Goal: Information Seeking & Learning: Learn about a topic

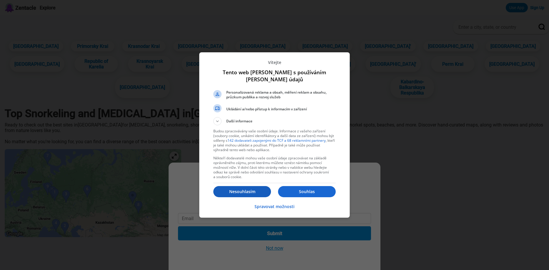
click at [249, 192] on p "Nesouhlasím" at bounding box center [242, 192] width 58 height 6
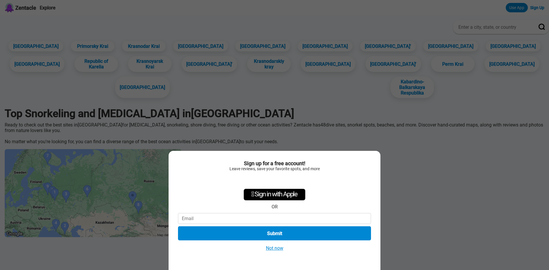
click at [279, 249] on button "Not now" at bounding box center [274, 248] width 21 height 6
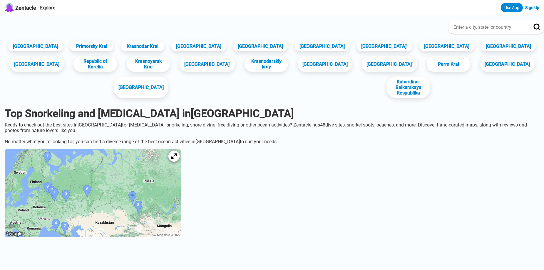
click at [177, 154] on icon at bounding box center [174, 157] width 6 height 6
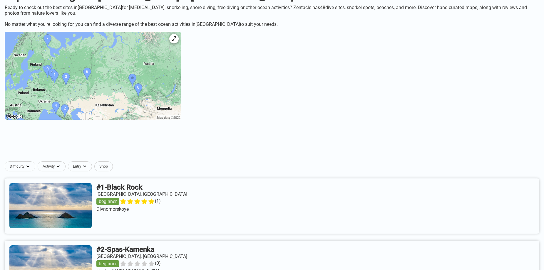
click at [158, 81] on img at bounding box center [93, 76] width 176 height 88
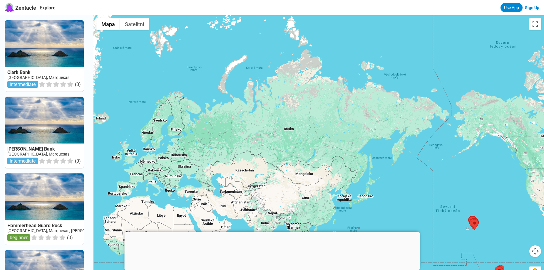
drag, startPoint x: 153, startPoint y: 63, endPoint x: 338, endPoint y: 165, distance: 211.6
click at [337, 166] on div at bounding box center [318, 150] width 451 height 270
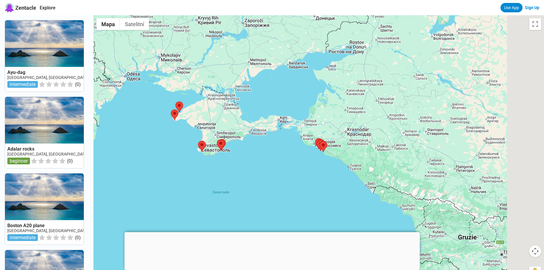
drag, startPoint x: 445, startPoint y: 113, endPoint x: 291, endPoint y: 170, distance: 163.8
click at [297, 170] on div at bounding box center [318, 150] width 451 height 270
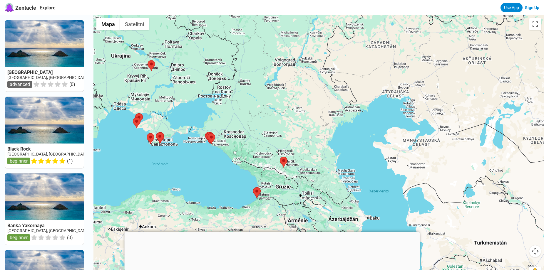
drag, startPoint x: 362, startPoint y: 143, endPoint x: 333, endPoint y: 108, distance: 45.5
click at [333, 108] on div at bounding box center [318, 150] width 451 height 270
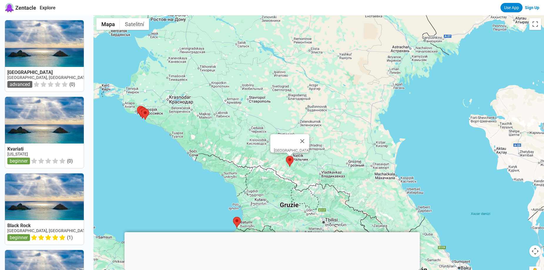
click at [286, 156] on area at bounding box center [286, 156] width 0 height 0
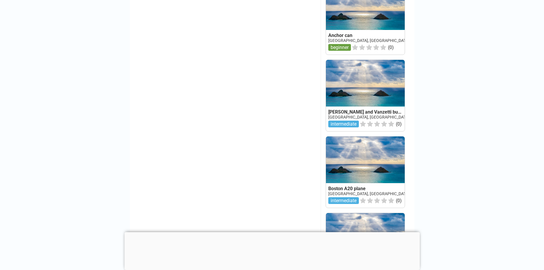
scroll to position [412, 0]
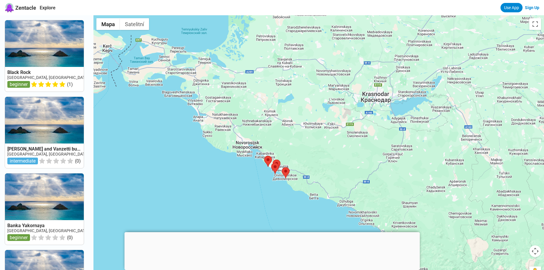
drag, startPoint x: 340, startPoint y: 86, endPoint x: 294, endPoint y: 116, distance: 55.1
click at [304, 115] on div at bounding box center [318, 150] width 451 height 270
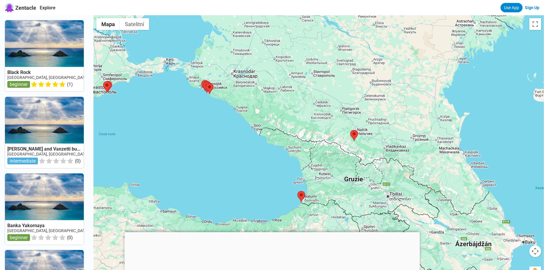
drag, startPoint x: 400, startPoint y: 86, endPoint x: 305, endPoint y: 49, distance: 102.0
click at [305, 49] on div at bounding box center [318, 150] width 451 height 270
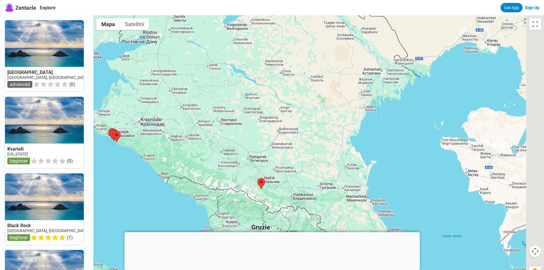
drag, startPoint x: 383, startPoint y: 64, endPoint x: 291, endPoint y: 128, distance: 112.2
click at [294, 128] on div at bounding box center [318, 150] width 451 height 270
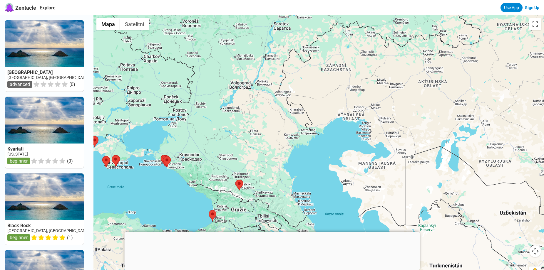
drag, startPoint x: 359, startPoint y: 67, endPoint x: 259, endPoint y: 150, distance: 129.5
click at [261, 149] on div at bounding box center [318, 150] width 451 height 270
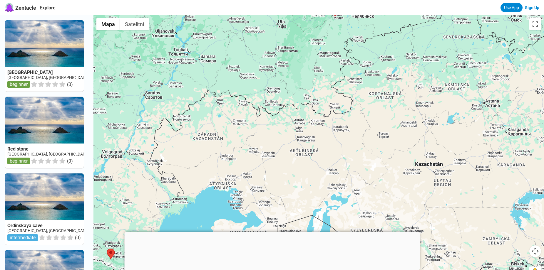
drag, startPoint x: 377, startPoint y: 83, endPoint x: 297, endPoint y: 153, distance: 105.4
click at [298, 153] on div at bounding box center [318, 150] width 451 height 270
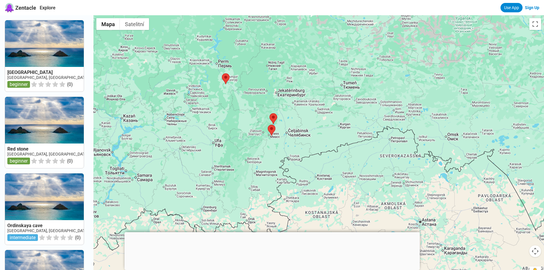
drag, startPoint x: 278, startPoint y: 87, endPoint x: 304, endPoint y: 132, distance: 52.0
click at [304, 132] on div at bounding box center [318, 150] width 451 height 270
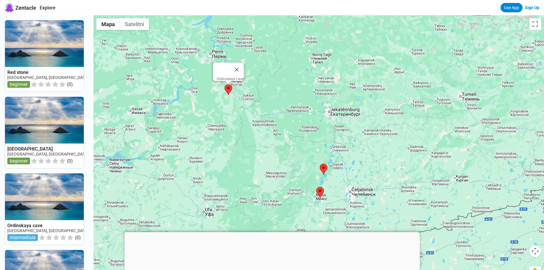
click at [225, 84] on area at bounding box center [225, 84] width 0 height 0
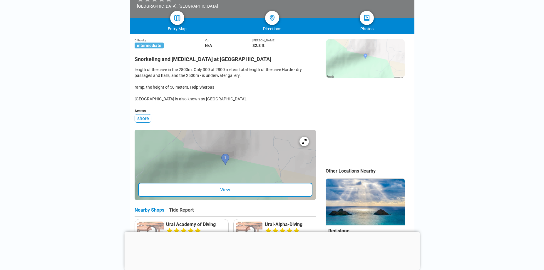
scroll to position [176, 0]
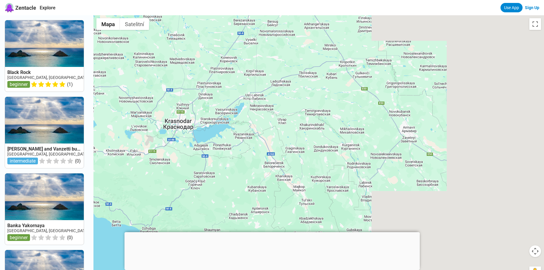
drag, startPoint x: 388, startPoint y: 91, endPoint x: 96, endPoint y: 188, distance: 307.7
click at [96, 188] on div "Black Rock Russia, North Caucasus beginner ( 1 ) Sacco and Vanzetti bulk carrie…" at bounding box center [272, 150] width 544 height 270
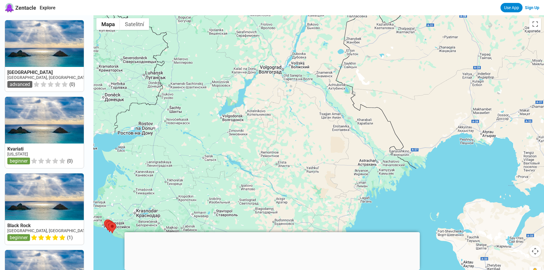
drag, startPoint x: 312, startPoint y: 96, endPoint x: 245, endPoint y: 199, distance: 123.1
click at [245, 199] on div at bounding box center [318, 150] width 451 height 270
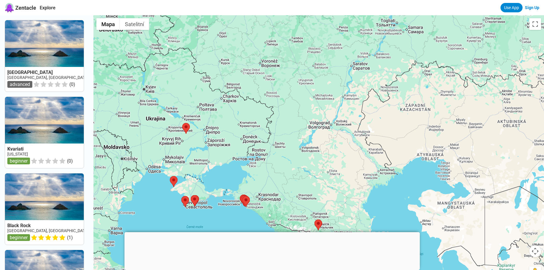
drag, startPoint x: 213, startPoint y: 126, endPoint x: 291, endPoint y: 126, distance: 78.2
click at [291, 126] on div at bounding box center [318, 150] width 451 height 270
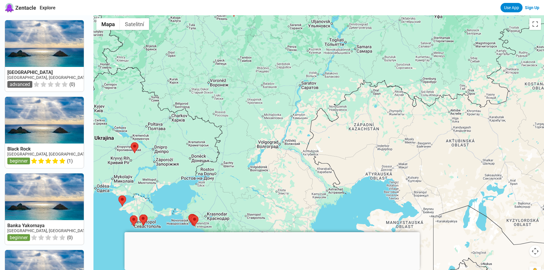
drag, startPoint x: 341, startPoint y: 84, endPoint x: 248, endPoint y: 110, distance: 96.4
click at [248, 110] on div at bounding box center [318, 150] width 451 height 270
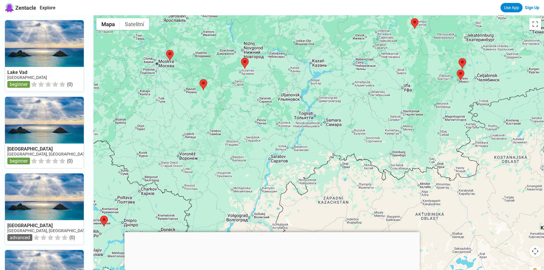
drag, startPoint x: 250, startPoint y: 83, endPoint x: 274, endPoint y: 149, distance: 69.8
click at [274, 149] on div at bounding box center [318, 150] width 451 height 270
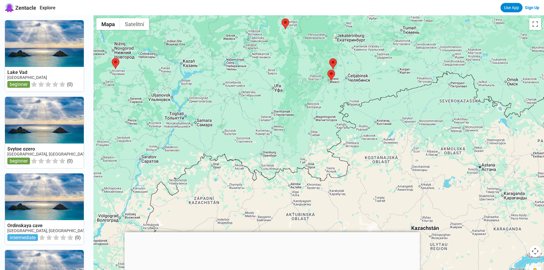
drag, startPoint x: 431, startPoint y: 131, endPoint x: 290, endPoint y: 129, distance: 141.1
click at [293, 129] on div at bounding box center [318, 150] width 451 height 270
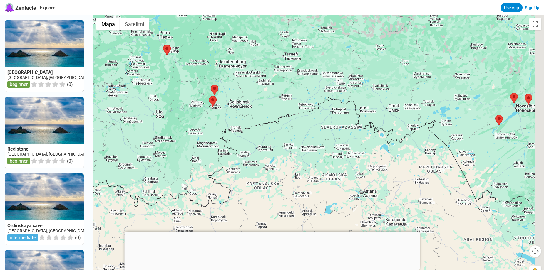
drag, startPoint x: 343, startPoint y: 93, endPoint x: 217, endPoint y: 118, distance: 128.5
click at [217, 118] on div at bounding box center [318, 150] width 451 height 270
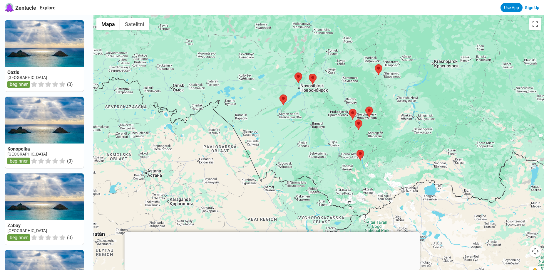
drag, startPoint x: 432, startPoint y: 134, endPoint x: 277, endPoint y: 104, distance: 158.2
click at [278, 106] on div at bounding box center [318, 150] width 451 height 270
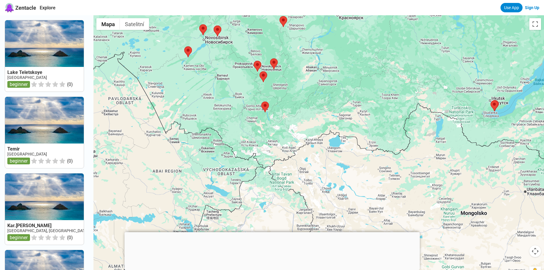
drag, startPoint x: 382, startPoint y: 146, endPoint x: 355, endPoint y: 81, distance: 69.4
click at [355, 81] on div at bounding box center [318, 150] width 451 height 270
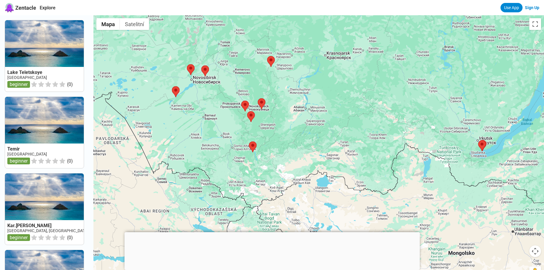
drag, startPoint x: 393, startPoint y: 60, endPoint x: 386, endPoint y: 128, distance: 68.3
click at [386, 128] on div at bounding box center [318, 150] width 451 height 270
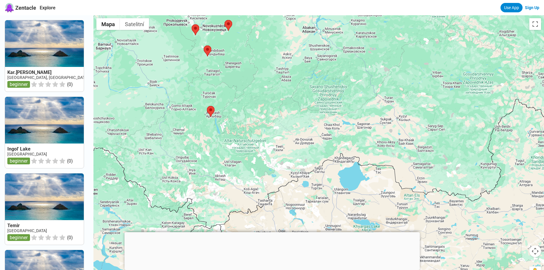
drag, startPoint x: 388, startPoint y: 172, endPoint x: 473, endPoint y: 95, distance: 115.1
click at [473, 95] on div at bounding box center [318, 150] width 451 height 270
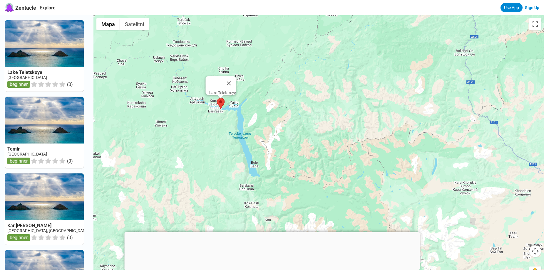
click at [217, 98] on area at bounding box center [217, 98] width 0 height 0
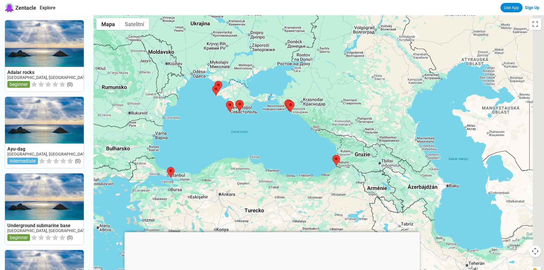
drag, startPoint x: 411, startPoint y: 86, endPoint x: 141, endPoint y: 147, distance: 276.4
click at [141, 147] on div at bounding box center [318, 150] width 451 height 270
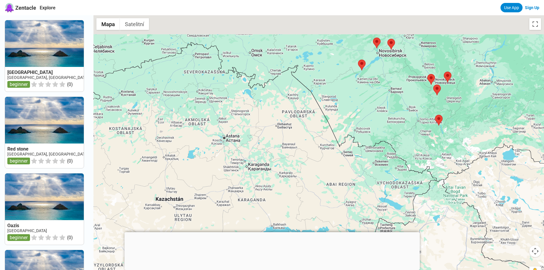
drag, startPoint x: 338, startPoint y: 69, endPoint x: 161, endPoint y: 158, distance: 198.9
click at [166, 156] on div at bounding box center [318, 150] width 451 height 270
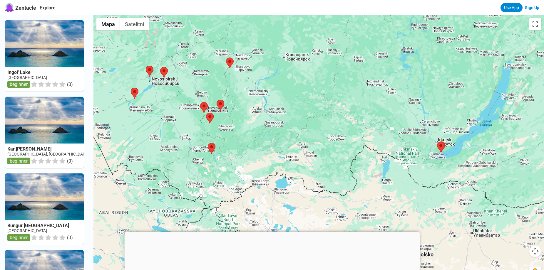
drag, startPoint x: 307, startPoint y: 150, endPoint x: 245, endPoint y: 86, distance: 89.4
click at [245, 86] on div at bounding box center [318, 150] width 451 height 270
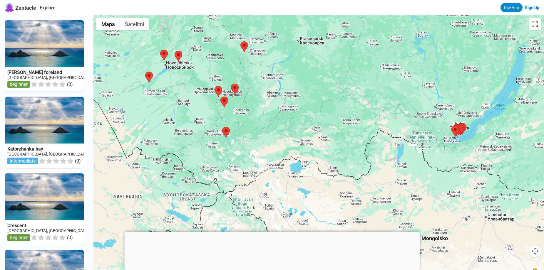
drag, startPoint x: 152, startPoint y: 90, endPoint x: 215, endPoint y: 73, distance: 64.9
click at [214, 72] on div at bounding box center [318, 150] width 451 height 270
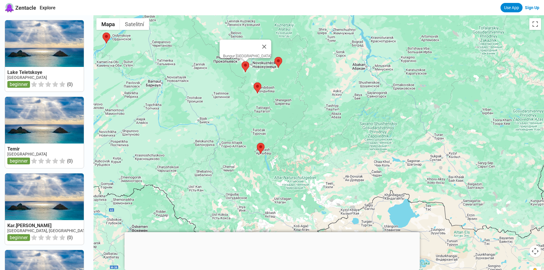
click at [242, 61] on area at bounding box center [242, 61] width 0 height 0
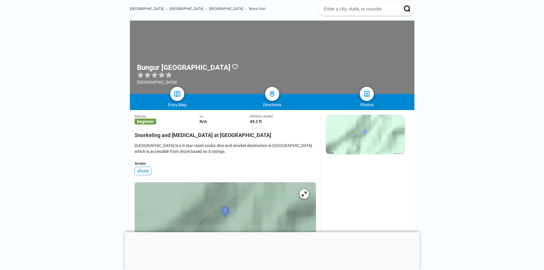
scroll to position [59, 0]
